Goal: Navigation & Orientation: Locate item on page

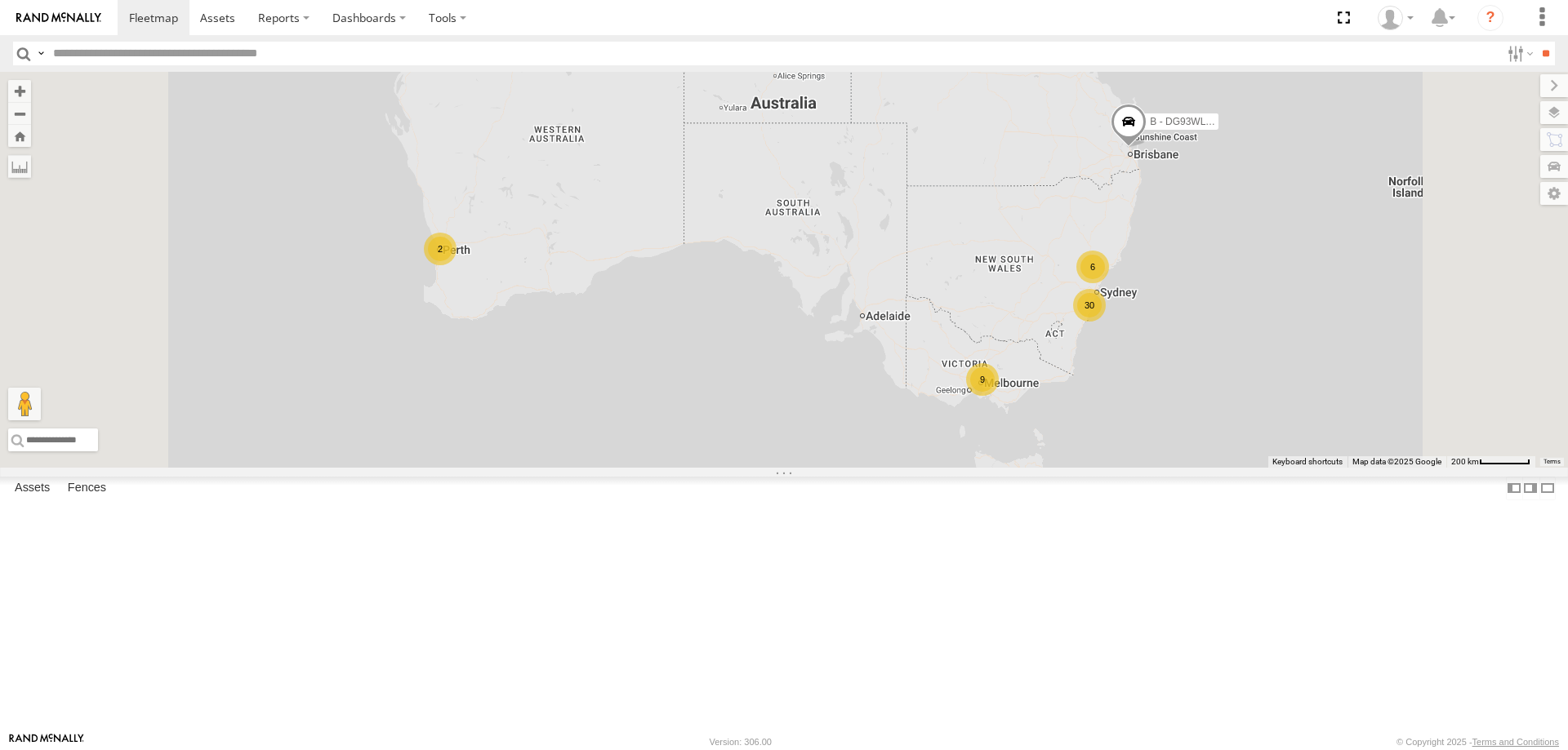
click at [0, 0] on span "Asset" at bounding box center [0, 0] width 0 height 0
click at [0, 0] on div "W - ADS247 - [PERSON_NAME]" at bounding box center [0, 0] width 0 height 0
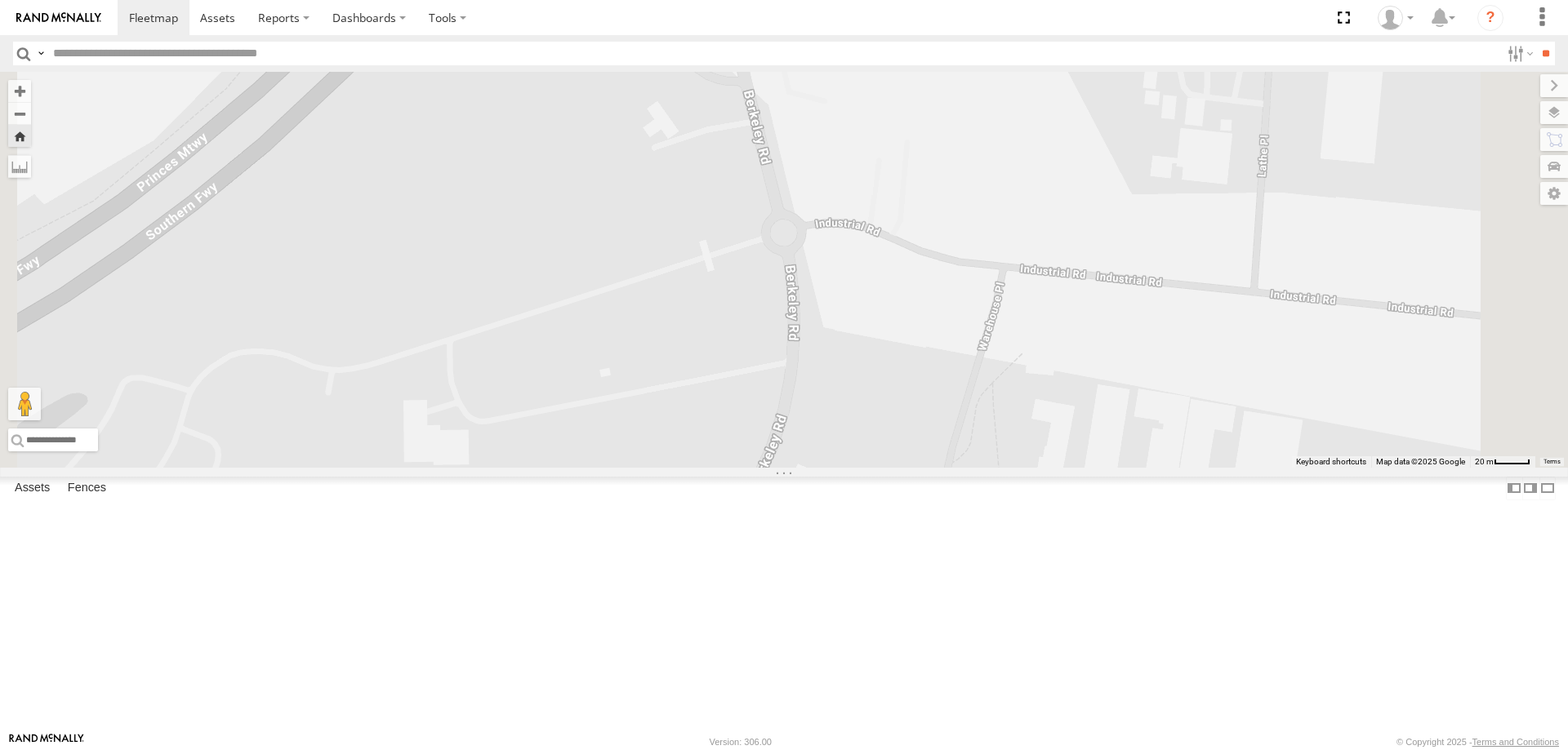
click at [0, 0] on div "W - KB438 - [PERSON_NAME]" at bounding box center [0, 0] width 0 height 0
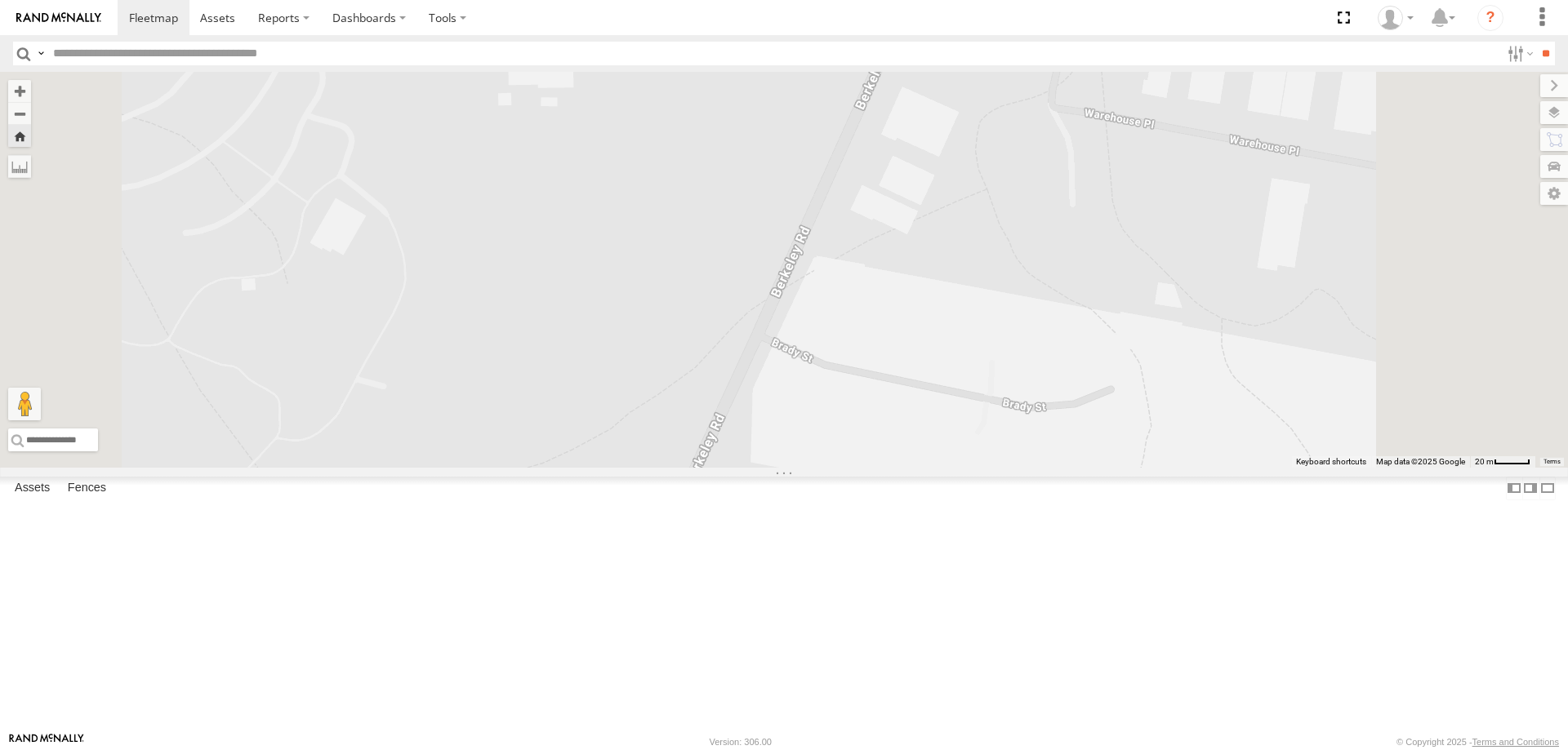
click at [0, 0] on div "W - IHW010 - [PERSON_NAME]" at bounding box center [0, 0] width 0 height 0
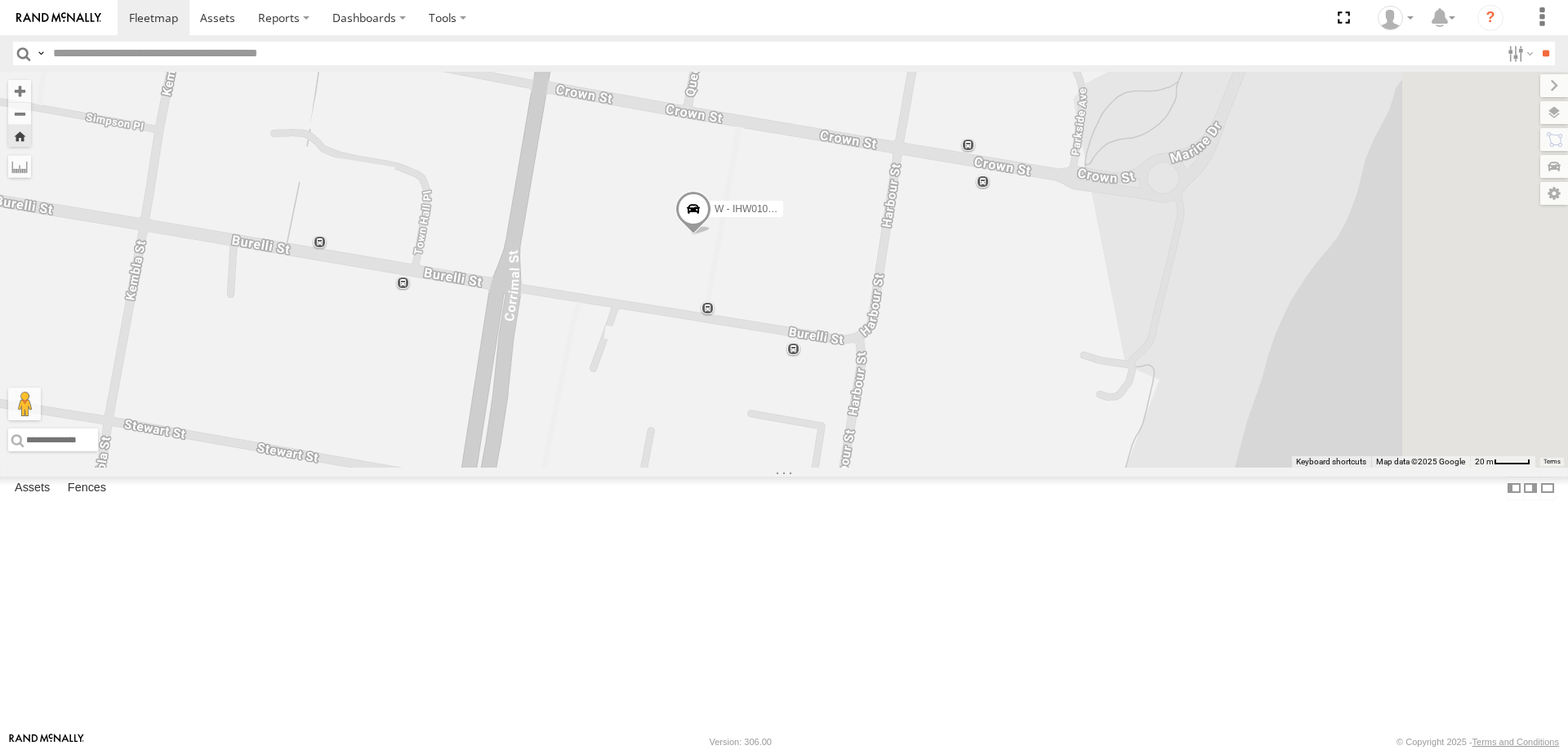
drag, startPoint x: 1119, startPoint y: 489, endPoint x: 949, endPoint y: 543, distance: 178.4
click at [949, 468] on div "W - IHW010 - [PERSON_NAME]" at bounding box center [784, 269] width 1568 height 396
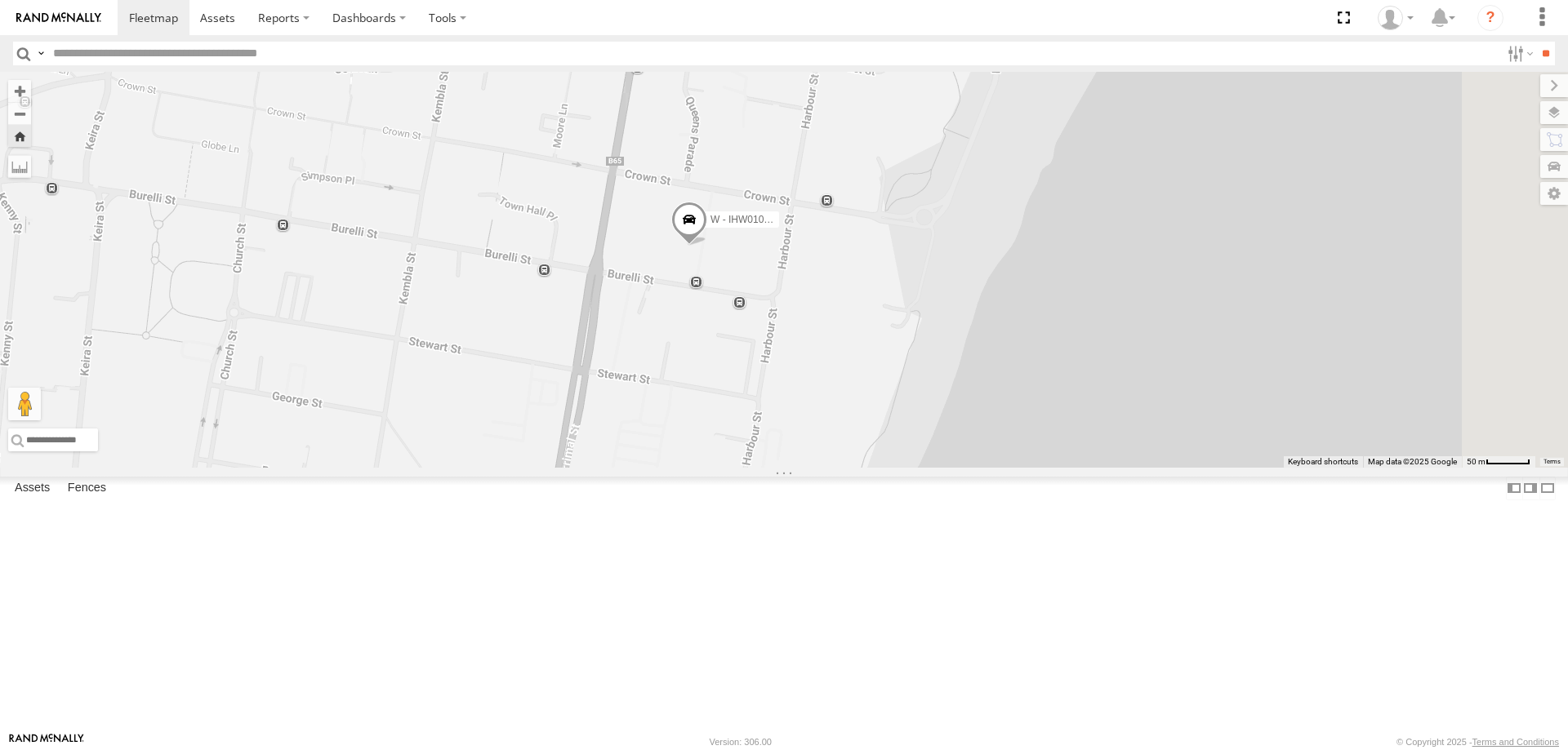
drag, startPoint x: 867, startPoint y: 561, endPoint x: 867, endPoint y: 490, distance: 71.0
click at [867, 468] on div "W - IHW010 - [PERSON_NAME]" at bounding box center [784, 269] width 1568 height 396
